Goal: Task Accomplishment & Management: Use online tool/utility

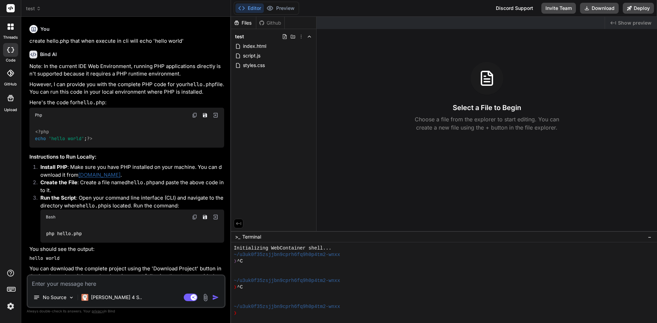
scroll to position [6, 0]
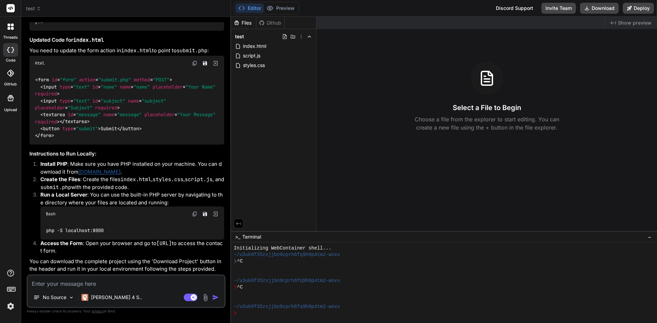
click at [10, 74] on icon at bounding box center [10, 73] width 7 height 7
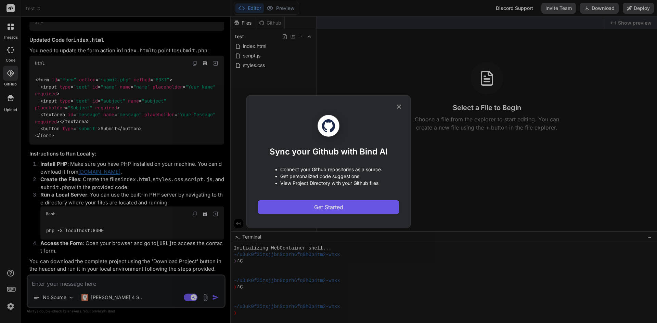
click at [331, 208] on span "Get Started" at bounding box center [328, 207] width 29 height 8
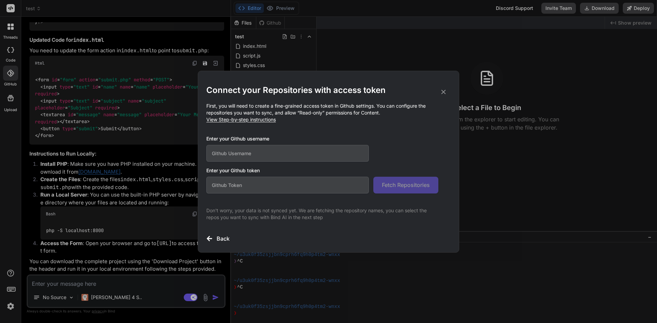
click at [265, 121] on span "View Step-by-step instructions" at bounding box center [240, 120] width 69 height 6
click at [250, 181] on input "text" at bounding box center [287, 185] width 162 height 17
paste input "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"
type input "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"
click at [227, 157] on input "text" at bounding box center [287, 153] width 162 height 17
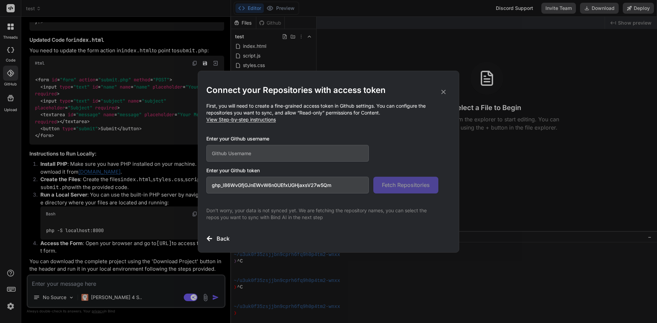
paste input "fadhelatlas"
type input "fadhelatlas"
click at [413, 184] on span "Fetch Repositories" at bounding box center [406, 185] width 48 height 8
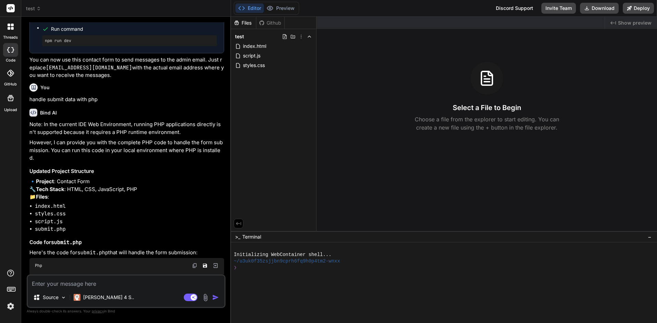
type textarea "x"
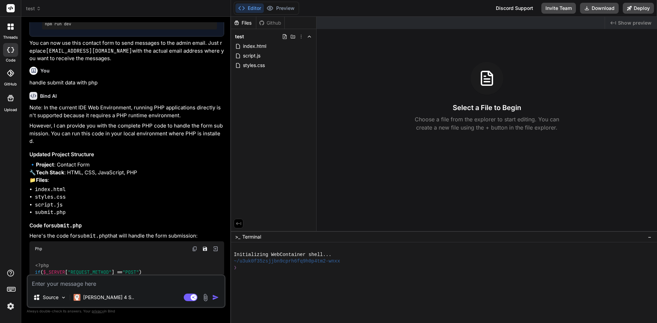
click at [9, 73] on icon at bounding box center [10, 73] width 7 height 7
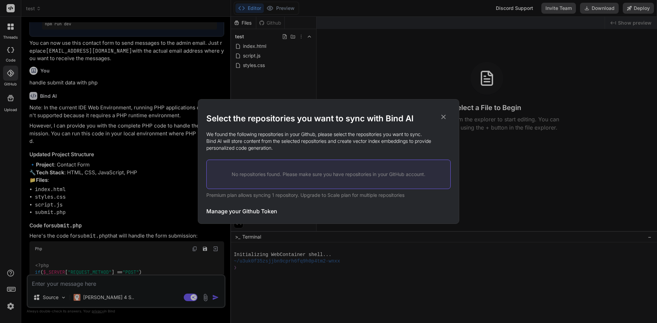
click at [270, 173] on p "No repositories found. Please make sure you have repositories in your GitHub ac…" at bounding box center [329, 174] width 222 height 7
click at [249, 211] on h3 "Manage your Github Token" at bounding box center [241, 211] width 71 height 8
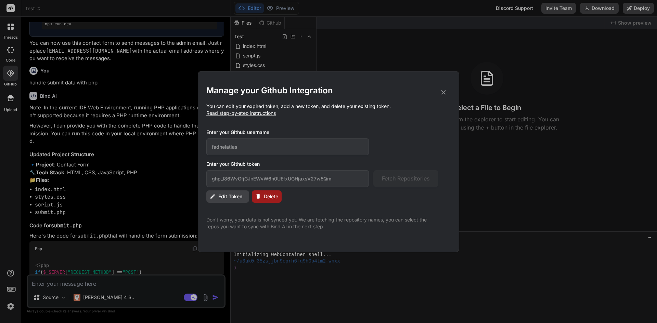
click at [275, 197] on span "Delete" at bounding box center [271, 196] width 14 height 7
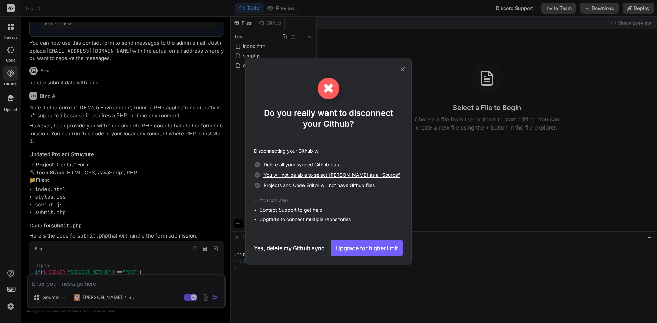
click at [285, 247] on h3 "Yes, delete my Github sync" at bounding box center [289, 248] width 70 height 8
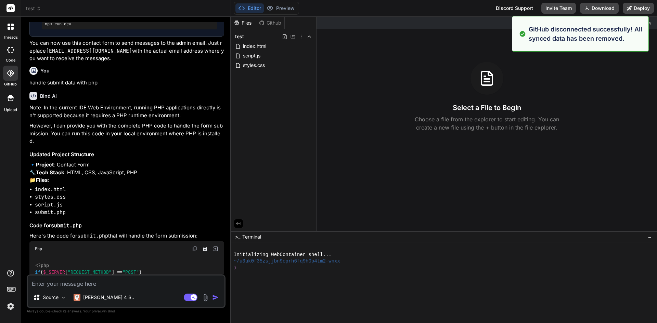
click at [12, 74] on icon at bounding box center [10, 73] width 7 height 7
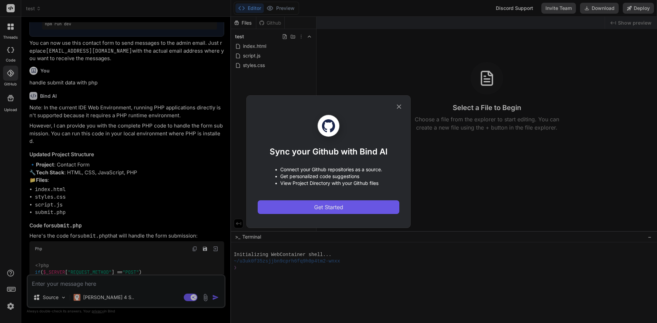
click at [314, 206] on span "Get Started" at bounding box center [328, 207] width 29 height 8
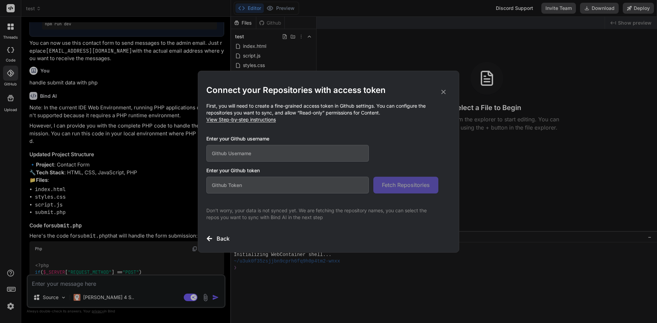
click at [261, 151] on input "text" at bounding box center [287, 153] width 162 height 17
type input "fadhelatlas"
paste input "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"
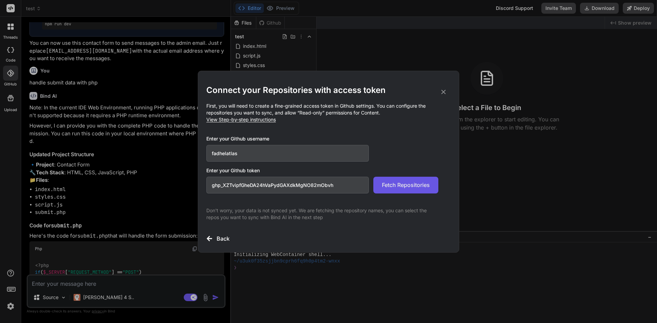
type input "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"
click at [401, 185] on span "Fetch Repositories" at bounding box center [406, 185] width 48 height 8
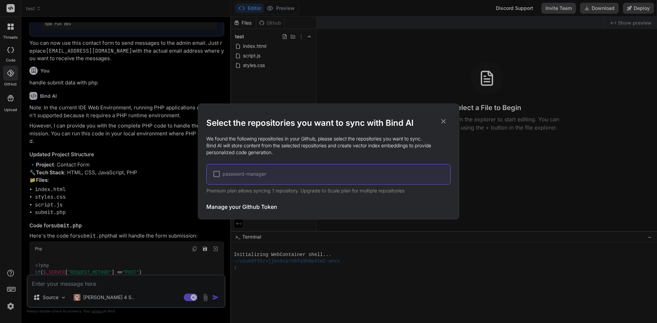
click at [214, 173] on div at bounding box center [216, 174] width 6 height 6
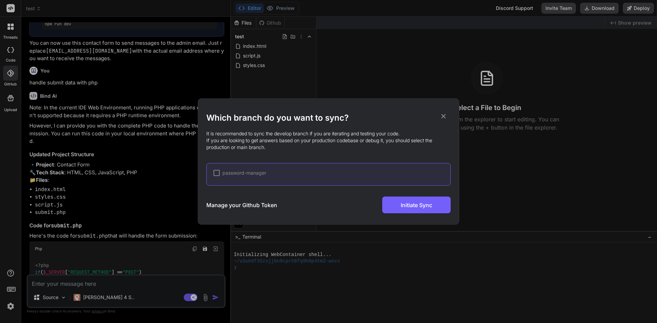
click at [216, 173] on div at bounding box center [216, 173] width 6 height 6
click at [282, 172] on div "✔ password-manager" at bounding box center [331, 173] width 237 height 7
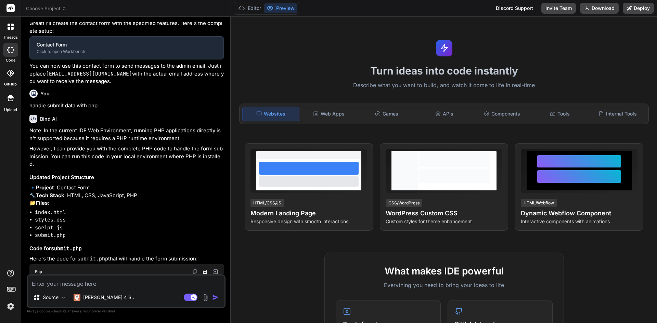
type textarea "x"
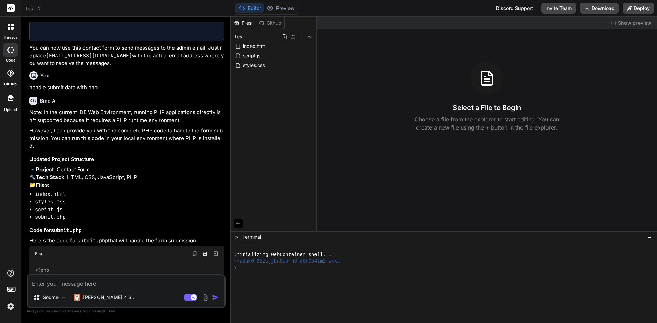
click at [10, 75] on icon at bounding box center [10, 73] width 7 height 7
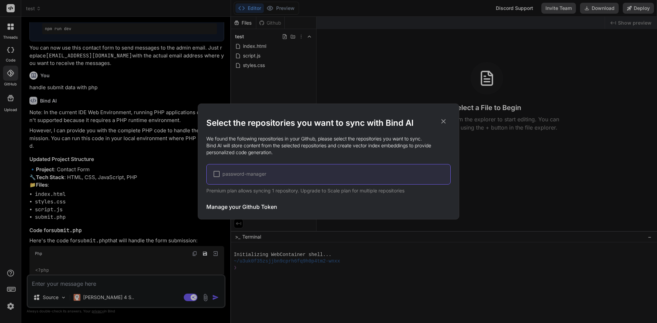
scroll to position [966, 0]
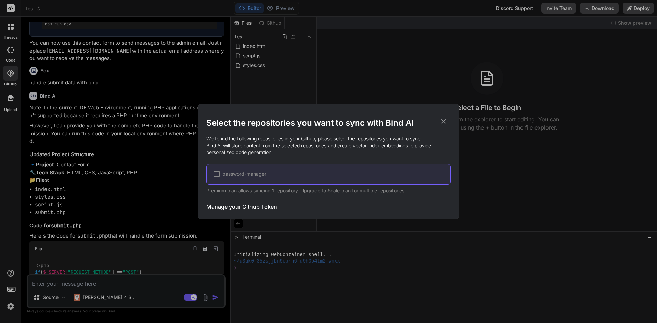
click at [218, 173] on div at bounding box center [216, 174] width 6 height 6
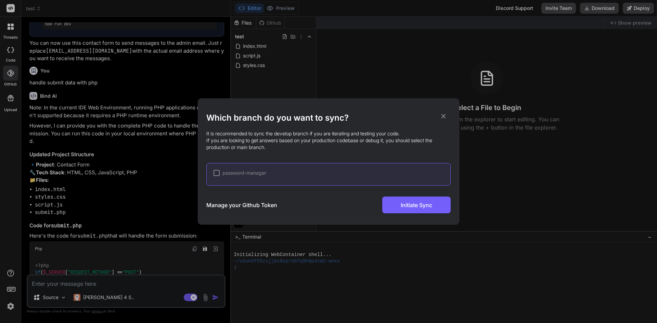
click at [255, 178] on div "password-manager" at bounding box center [328, 174] width 244 height 23
click at [217, 174] on div at bounding box center [216, 173] width 6 height 6
click at [239, 204] on h3 "Manage your Github Token" at bounding box center [241, 205] width 71 height 8
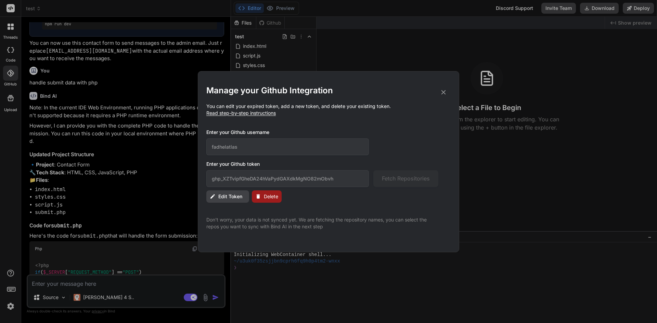
click at [222, 195] on span "Edit Token" at bounding box center [230, 196] width 24 height 7
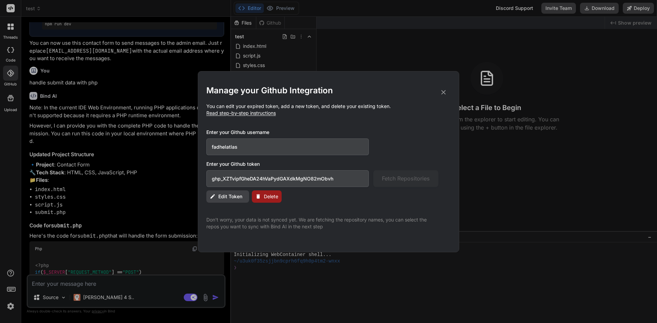
click at [346, 177] on input "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" at bounding box center [287, 178] width 162 height 17
click at [262, 146] on input "fadhelatlas" at bounding box center [287, 147] width 162 height 17
click at [265, 197] on span "Delete" at bounding box center [271, 196] width 14 height 7
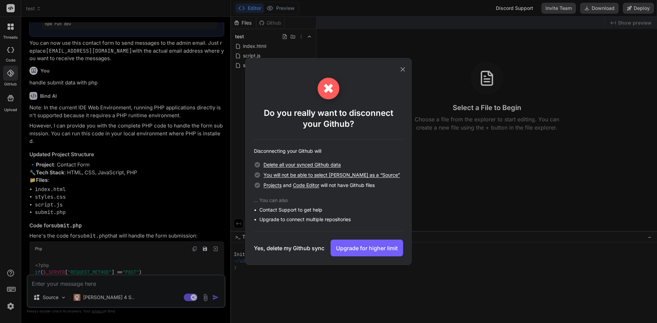
click at [275, 248] on h3 "Yes, delete my Github sync" at bounding box center [289, 248] width 70 height 8
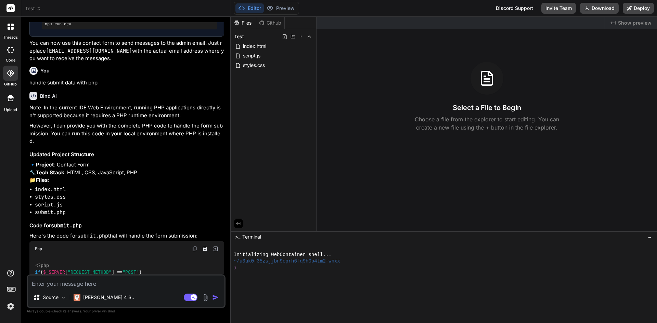
click at [11, 72] on icon at bounding box center [10, 73] width 7 height 7
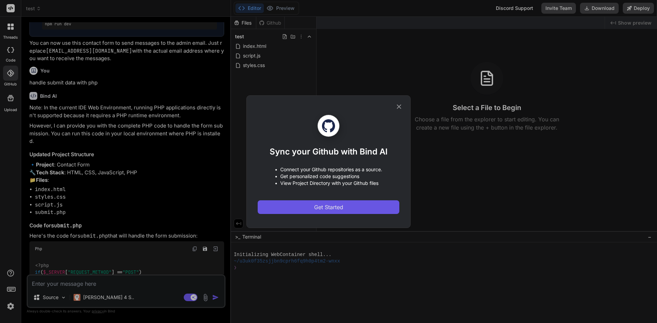
click at [361, 211] on button "Get Started" at bounding box center [329, 207] width 142 height 14
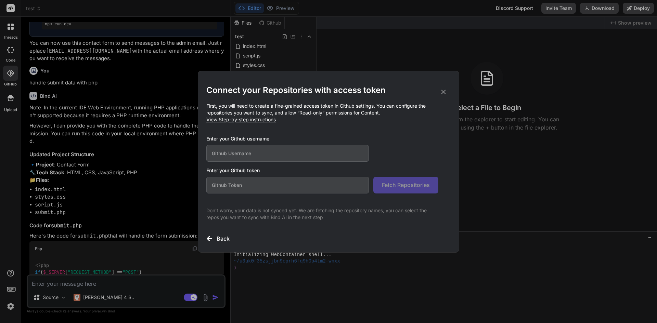
click at [290, 155] on input "text" at bounding box center [287, 153] width 162 height 17
type input "fadhelatlas"
click at [264, 189] on input "text" at bounding box center [287, 185] width 162 height 17
paste input "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"
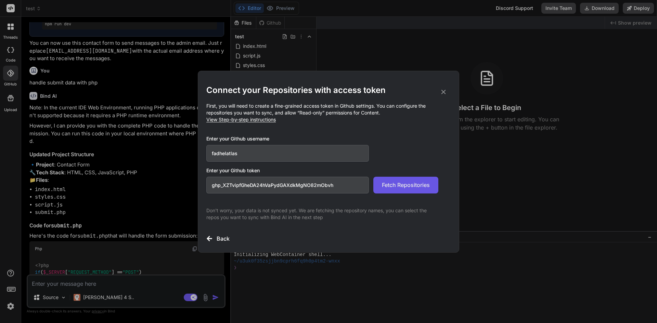
type input "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"
click at [406, 188] on span "Fetch Repositories" at bounding box center [406, 185] width 48 height 8
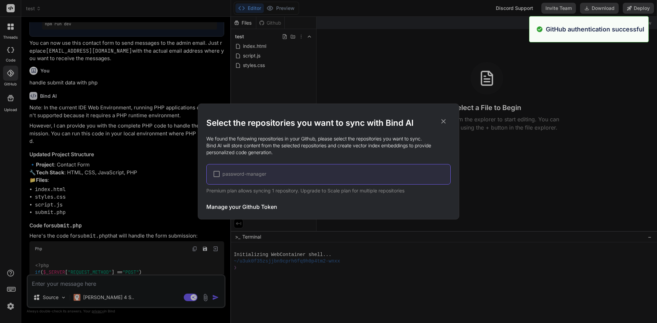
click at [216, 172] on div at bounding box center [216, 174] width 6 height 6
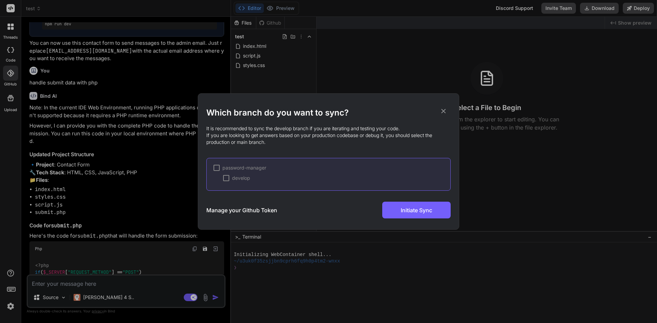
click at [226, 177] on div at bounding box center [226, 178] width 6 height 6
click at [405, 210] on span "Initiate Sync" at bounding box center [416, 210] width 31 height 8
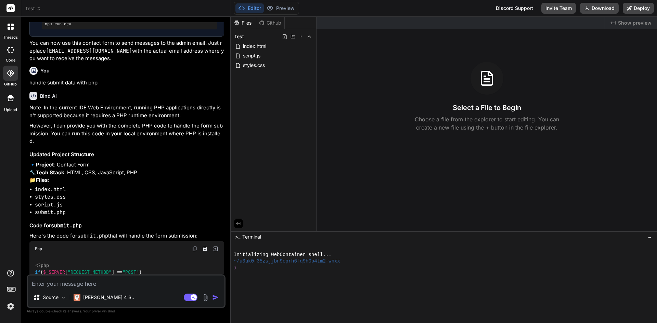
click at [11, 73] on icon at bounding box center [10, 73] width 7 height 7
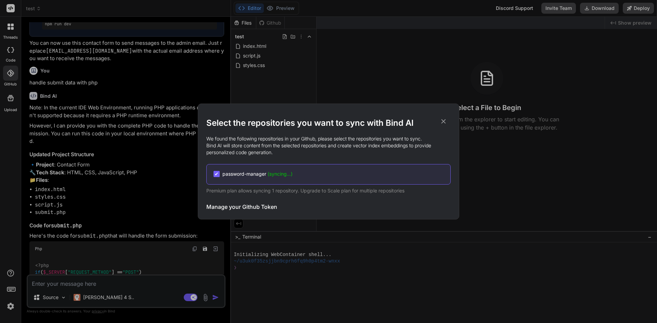
click at [444, 123] on icon at bounding box center [444, 122] width 8 height 8
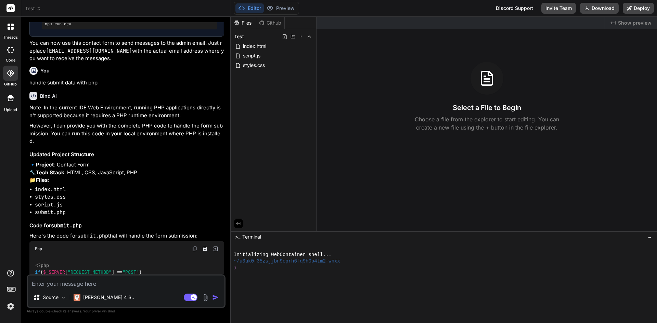
click at [271, 24] on div "Github" at bounding box center [270, 22] width 28 height 7
click at [30, 9] on span "test" at bounding box center [33, 8] width 15 height 7
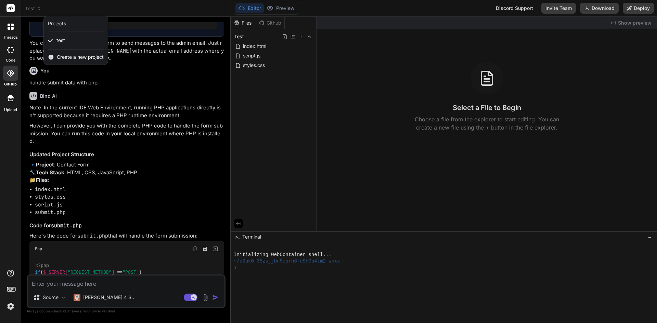
click at [264, 112] on div at bounding box center [328, 161] width 657 height 323
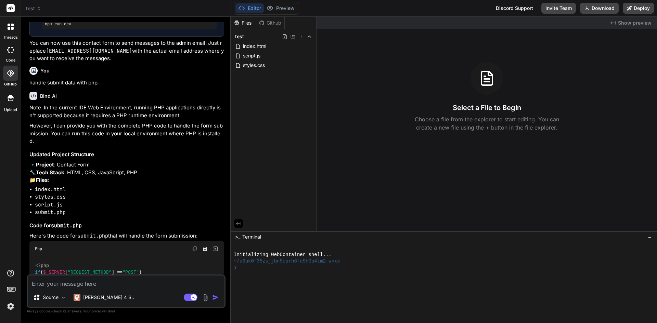
click at [9, 101] on icon at bounding box center [11, 98] width 6 height 6
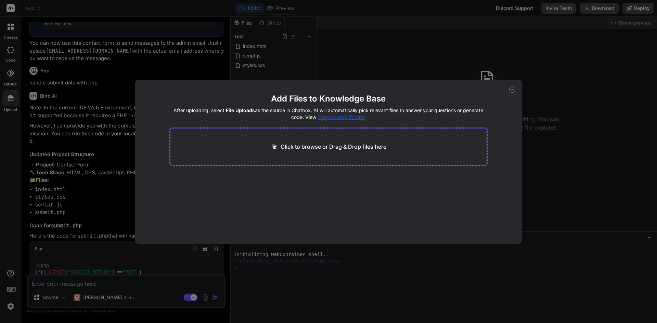
click at [510, 91] on icon at bounding box center [512, 90] width 6 height 6
type textarea "x"
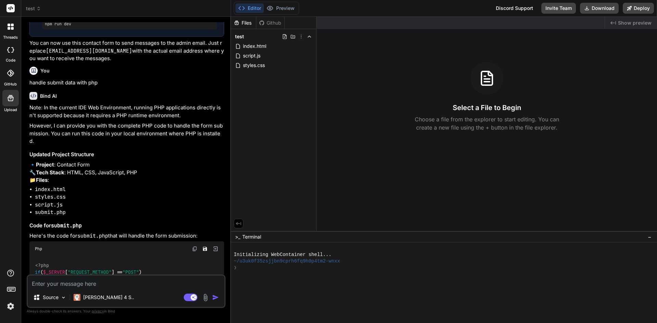
click at [11, 76] on icon at bounding box center [10, 73] width 7 height 7
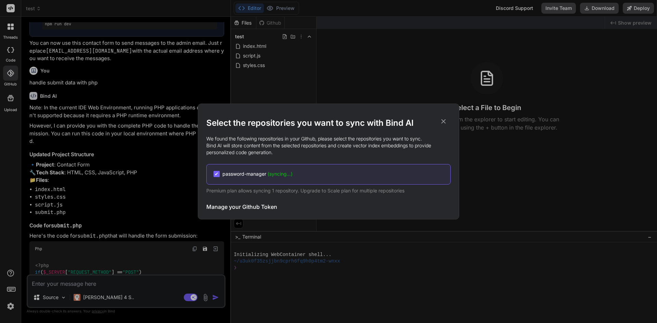
click at [444, 119] on icon at bounding box center [444, 122] width 8 height 8
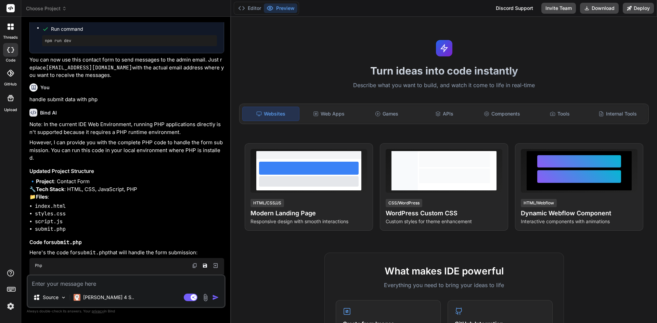
scroll to position [966, 0]
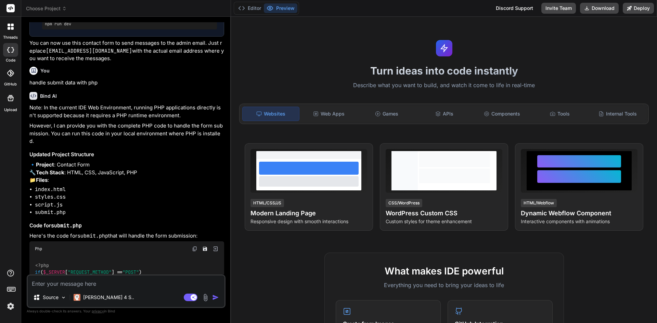
type textarea "x"
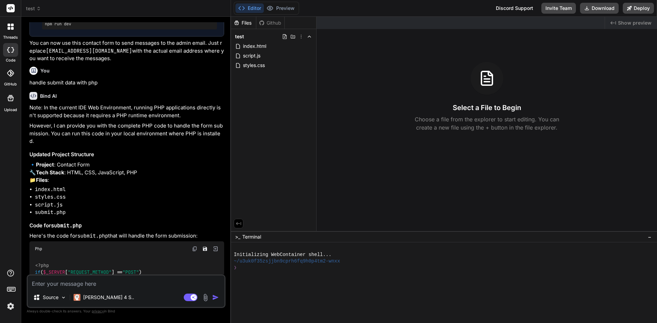
click at [9, 75] on icon at bounding box center [10, 73] width 7 height 7
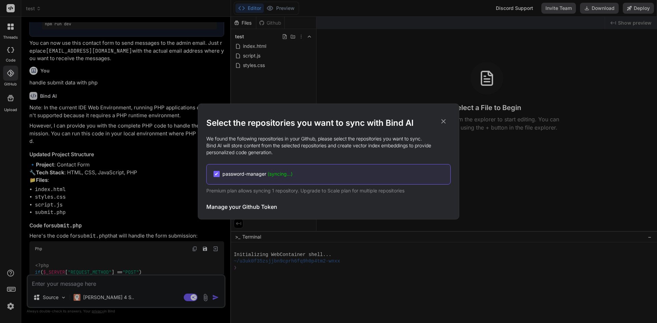
click at [443, 120] on icon at bounding box center [444, 122] width 8 height 8
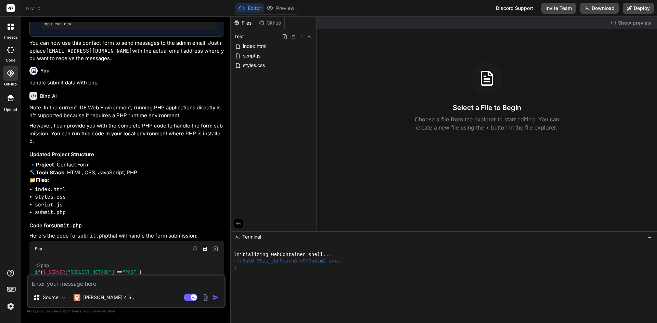
click at [14, 74] on icon at bounding box center [10, 73] width 7 height 7
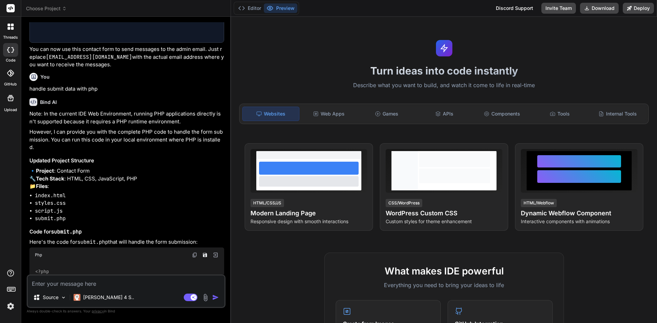
type textarea "x"
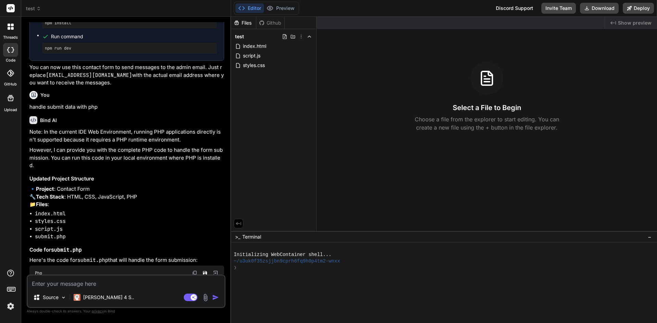
scroll to position [966, 0]
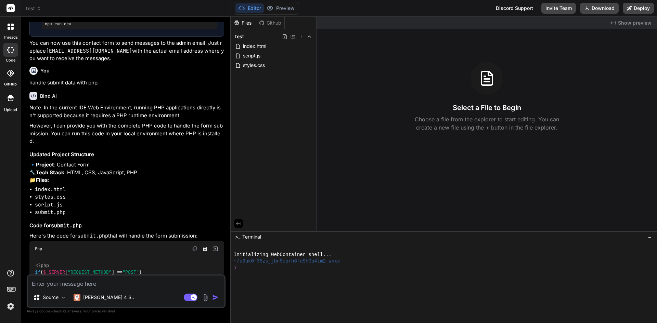
click at [11, 73] on icon at bounding box center [10, 73] width 7 height 7
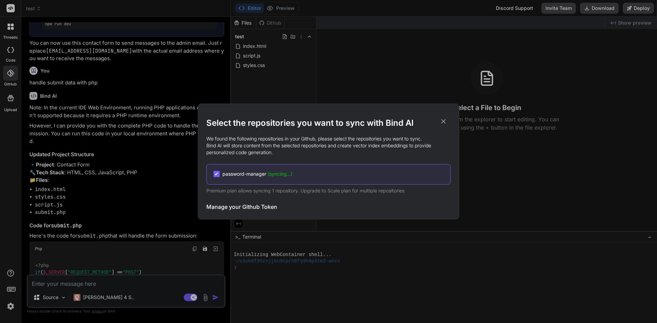
click at [11, 305] on div "Select the repositories you want to sync with Bind AI We found the following re…" at bounding box center [328, 161] width 657 height 323
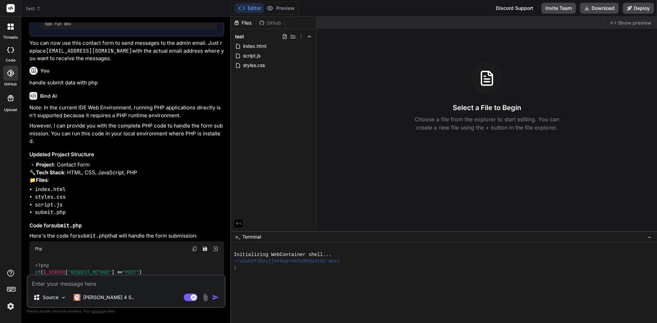
click at [9, 308] on img at bounding box center [11, 307] width 12 height 12
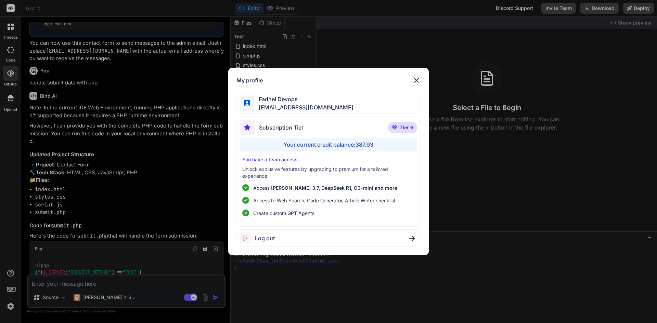
click at [416, 80] on img at bounding box center [416, 80] width 8 height 8
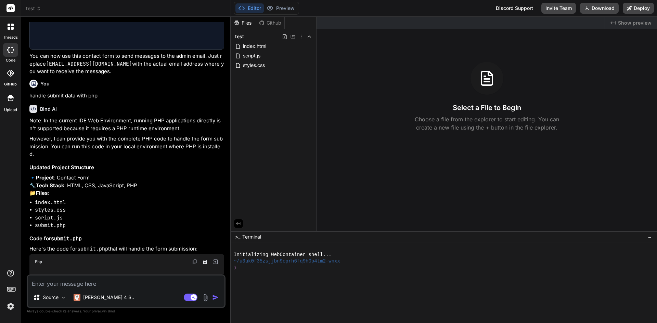
type textarea "x"
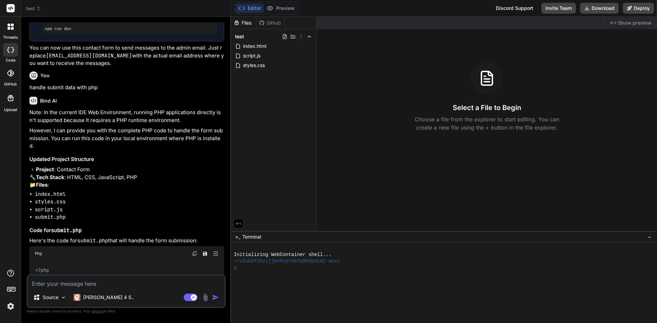
scroll to position [966, 0]
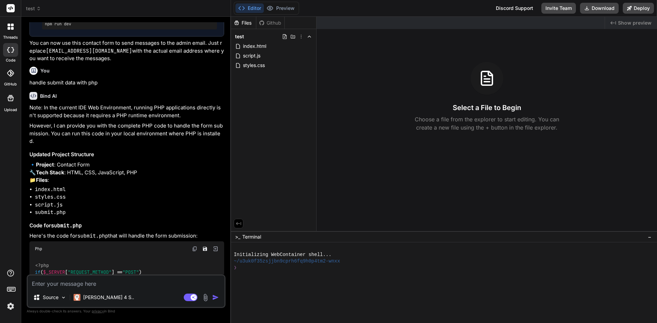
click at [8, 71] on icon at bounding box center [10, 73] width 7 height 7
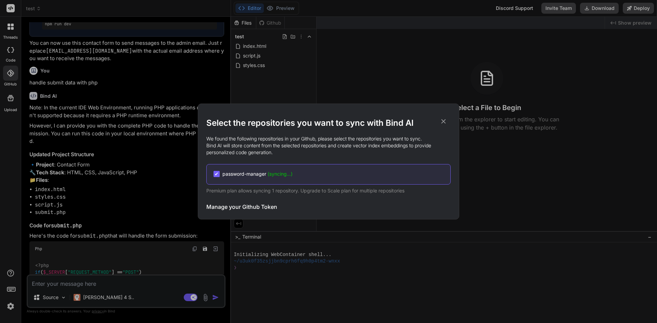
click at [441, 121] on icon at bounding box center [444, 122] width 8 height 8
